Goal: Task Accomplishment & Management: Manage account settings

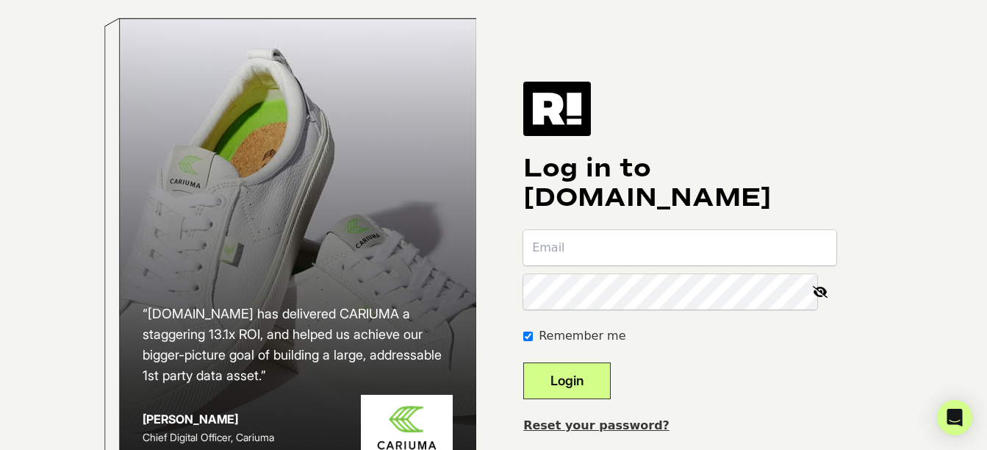
type input "patricia199401@gmail.com"
drag, startPoint x: 498, startPoint y: 303, endPoint x: 309, endPoint y: 316, distance: 188.6
click at [309, 316] on div "“Retention.com has delivered CARIUMA a staggering 13.1x ROI, and helped us achi…" at bounding box center [494, 258] width 838 height 516
type input "mlopez@clearbags.com"
click at [611, 378] on button "Login" at bounding box center [566, 380] width 87 height 37
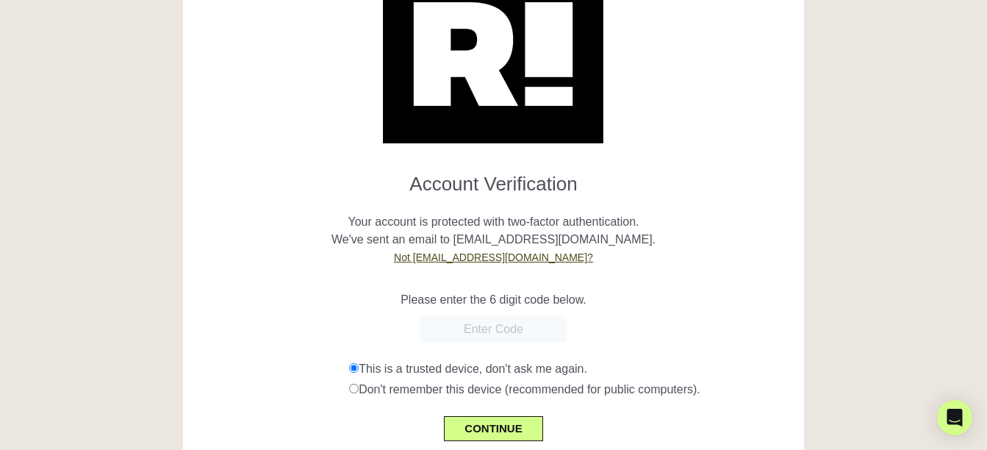
scroll to position [93, 0]
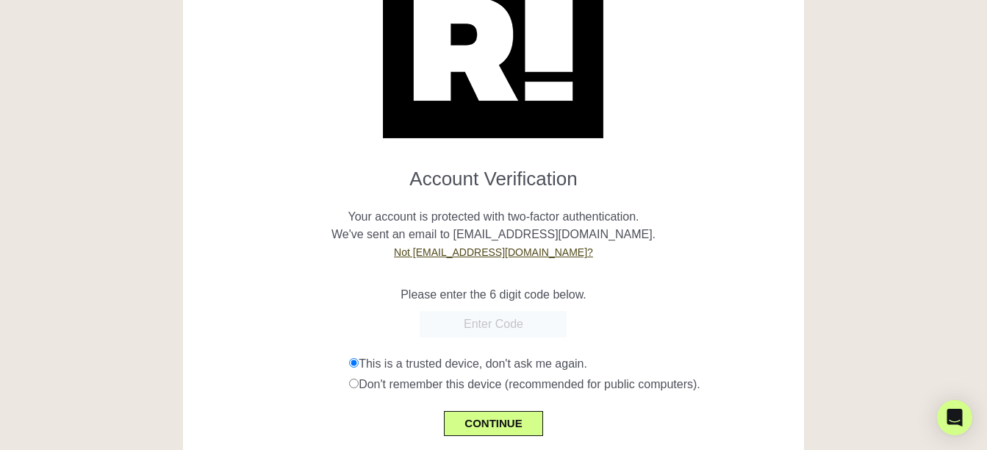
click at [507, 330] on input "text" at bounding box center [493, 324] width 147 height 26
type input "419750"
click at [622, 375] on div at bounding box center [493, 375] width 987 height 0
click at [508, 420] on button "CONTINUE" at bounding box center [493, 423] width 98 height 25
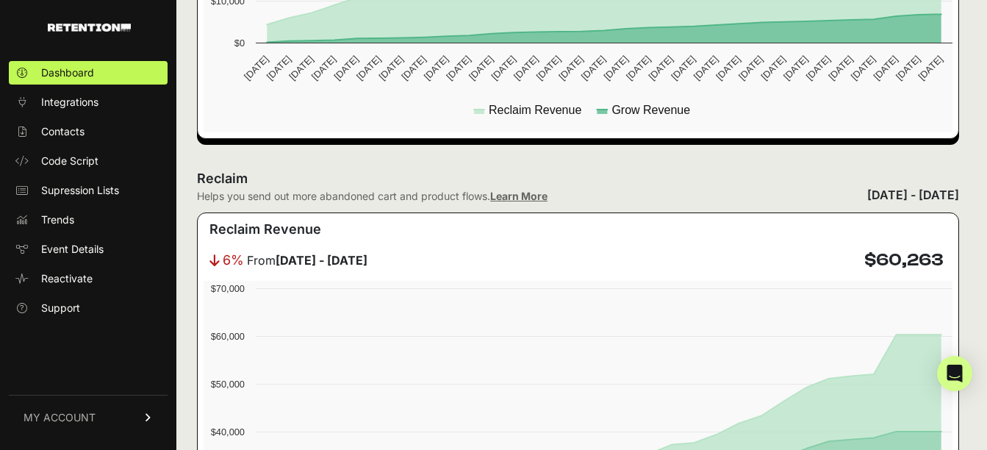
scroll to position [701, 0]
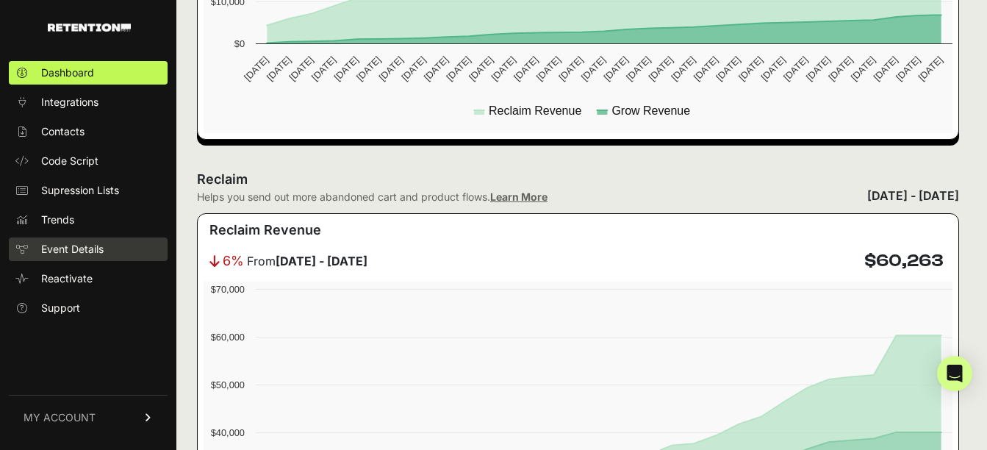
click at [98, 245] on span "Event Details" at bounding box center [72, 249] width 62 height 15
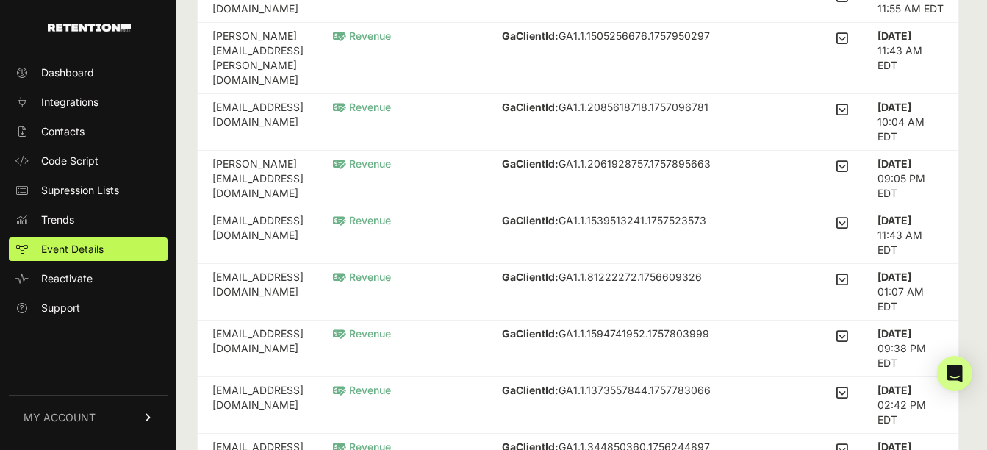
scroll to position [564, 0]
click at [62, 80] on link "Dashboard" at bounding box center [88, 73] width 159 height 24
